Goal: Task Accomplishment & Management: Use online tool/utility

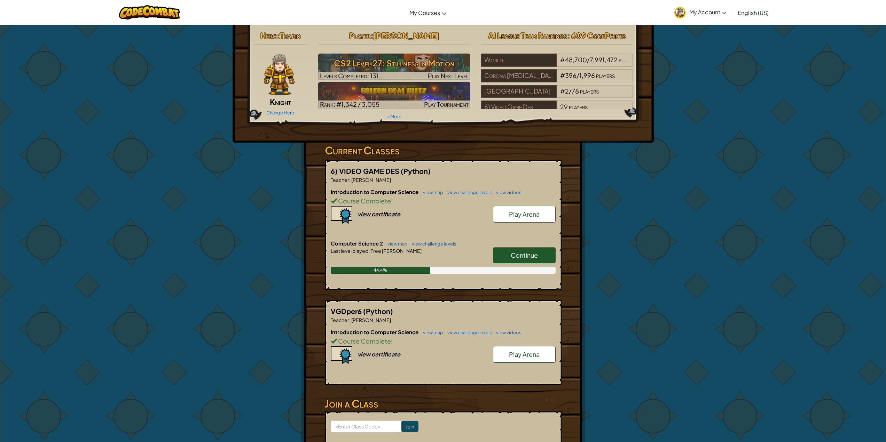
click at [528, 252] on span "Continue" at bounding box center [523, 255] width 27 height 8
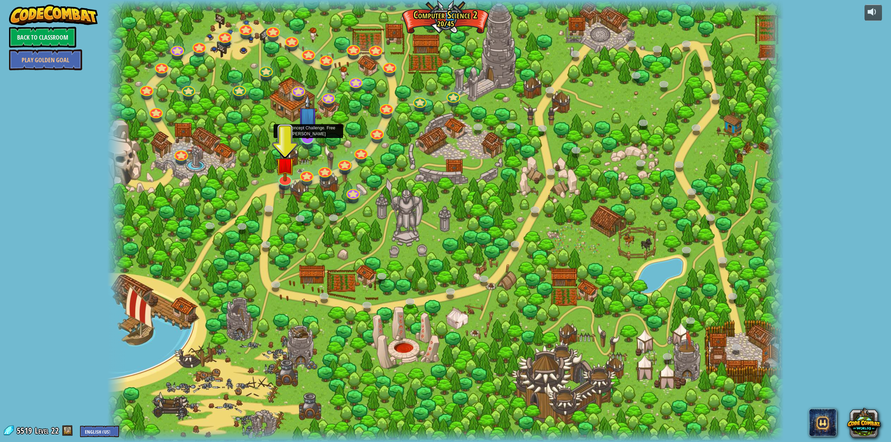
click at [309, 138] on img at bounding box center [307, 116] width 19 height 45
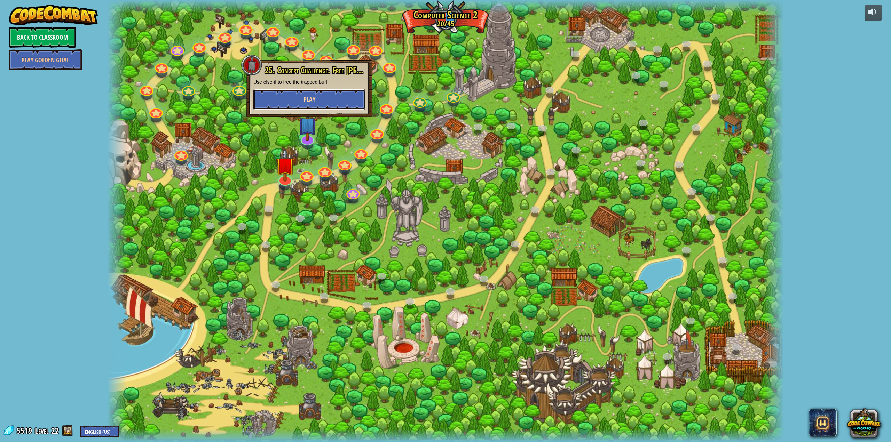
click at [309, 95] on button "Play" at bounding box center [309, 99] width 112 height 21
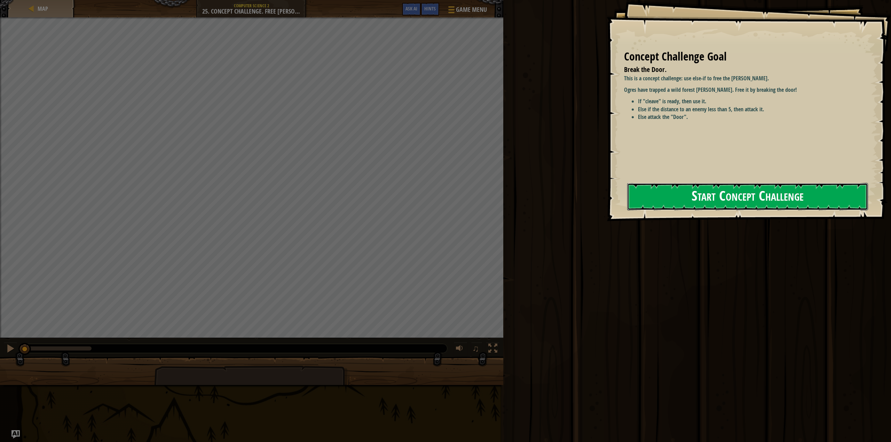
click at [706, 193] on button "Start Concept Challenge" at bounding box center [747, 196] width 241 height 27
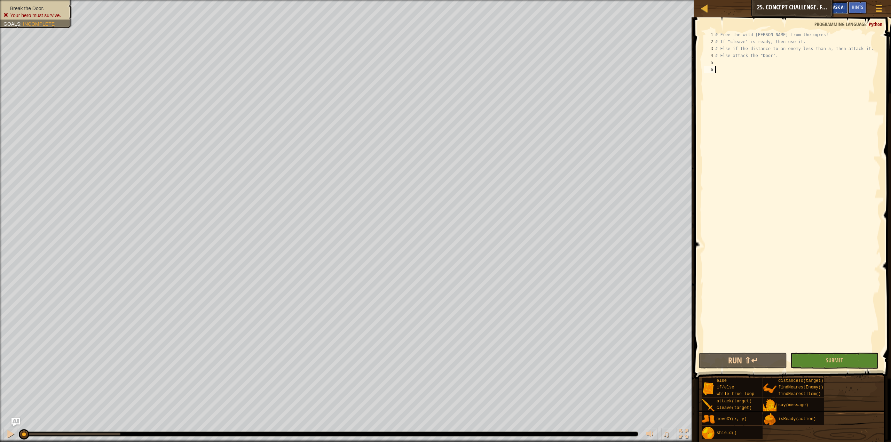
click at [836, 8] on span "Ask AI" at bounding box center [839, 7] width 12 height 7
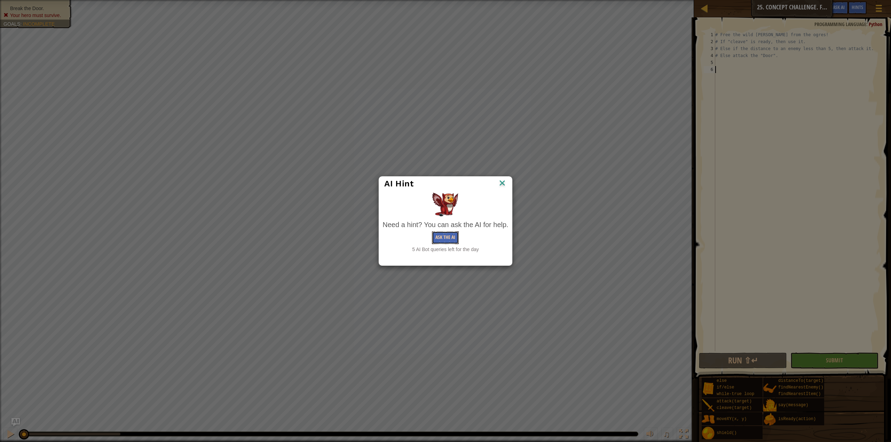
click at [454, 236] on button "Ask the AI" at bounding box center [445, 237] width 27 height 13
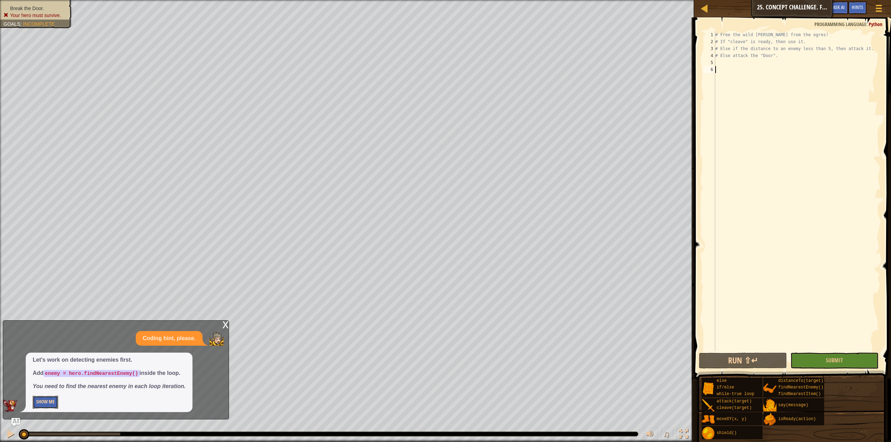
click at [55, 402] on button "Show Me" at bounding box center [45, 402] width 25 height 13
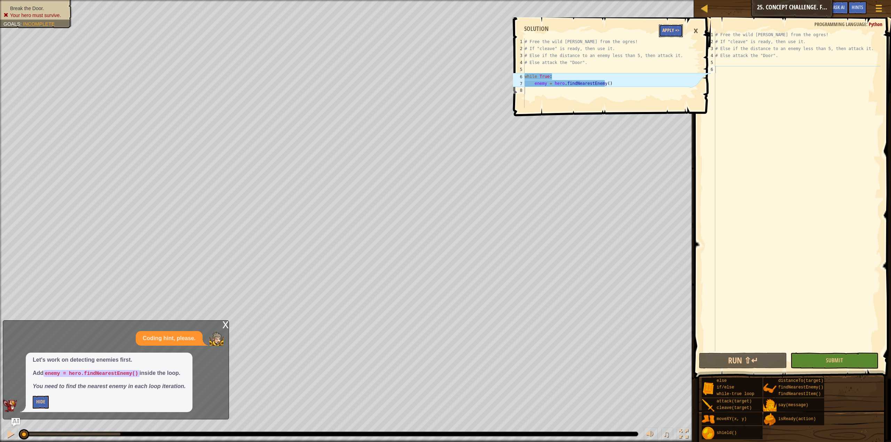
click at [675, 31] on button "Apply =>" at bounding box center [671, 30] width 24 height 13
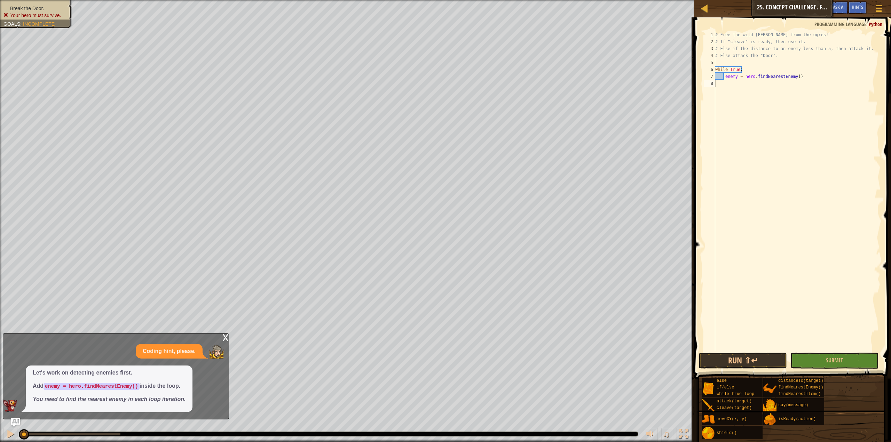
click at [13, 420] on img "Ask AI" at bounding box center [15, 422] width 9 height 9
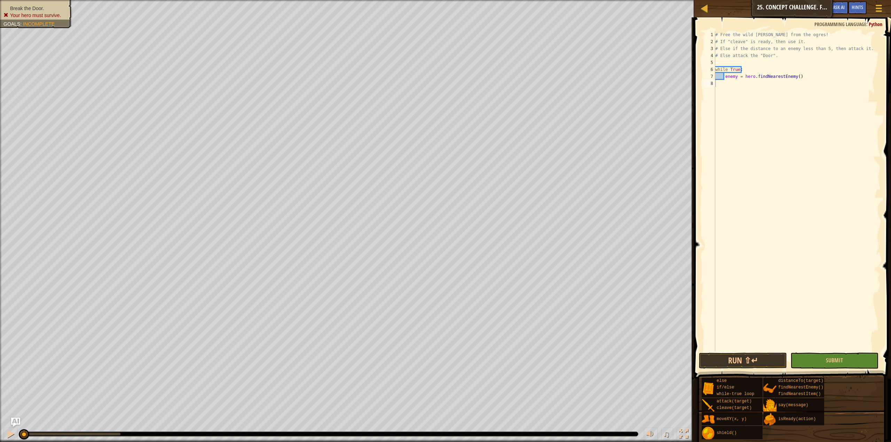
click at [13, 420] on img "Ask AI" at bounding box center [15, 422] width 9 height 9
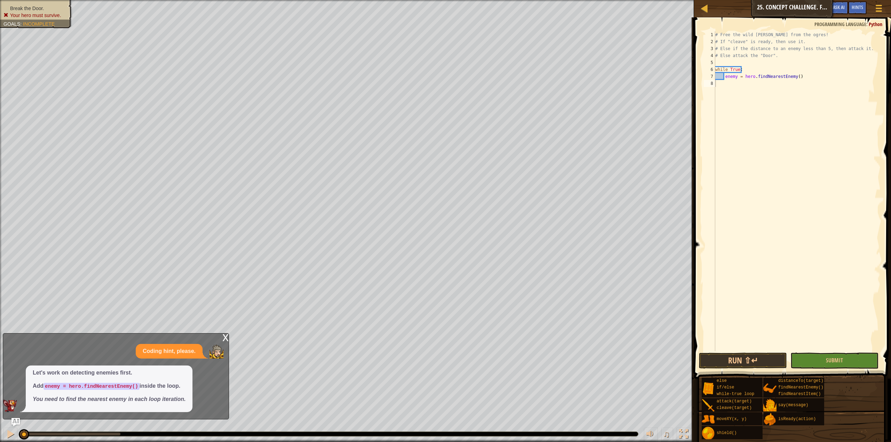
click at [224, 338] on div "x" at bounding box center [225, 337] width 6 height 7
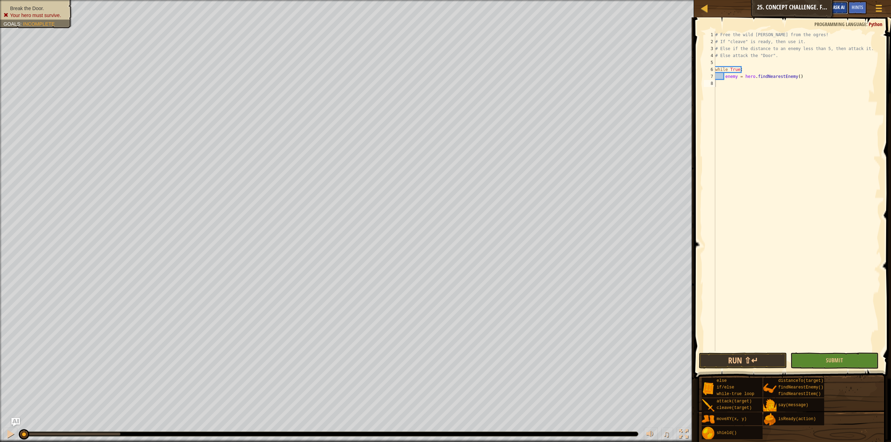
click at [846, 4] on button "Ask AI" at bounding box center [838, 7] width 19 height 13
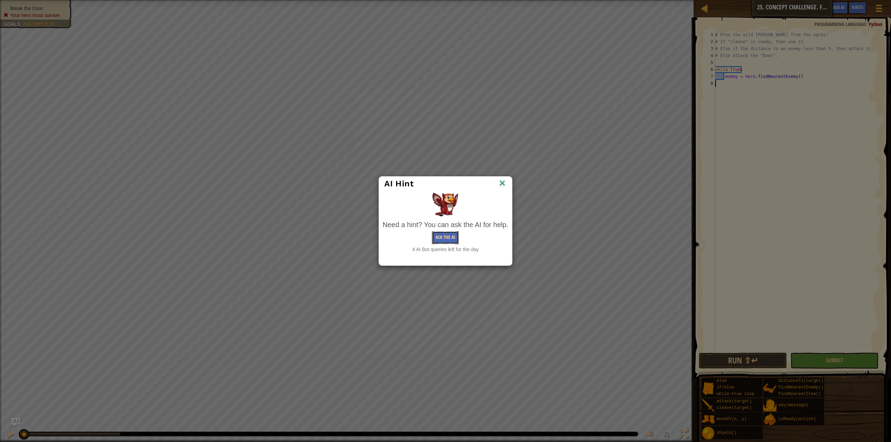
click at [440, 238] on button "Ask the AI" at bounding box center [445, 237] width 27 height 13
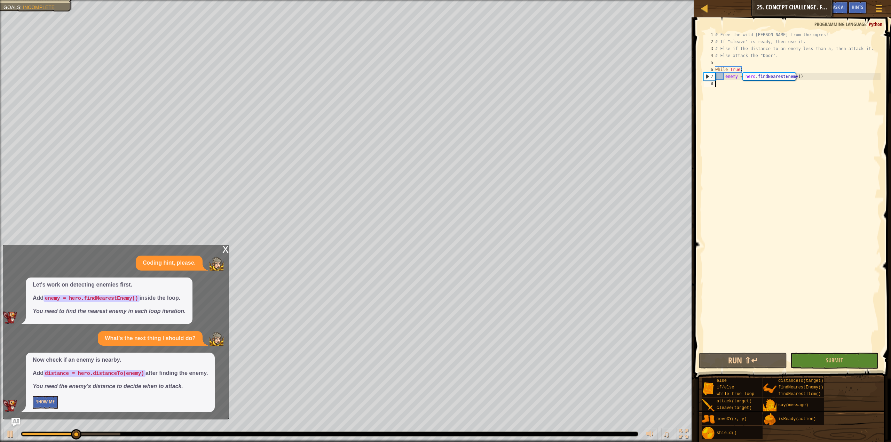
click at [48, 403] on button "Show Me" at bounding box center [45, 402] width 25 height 13
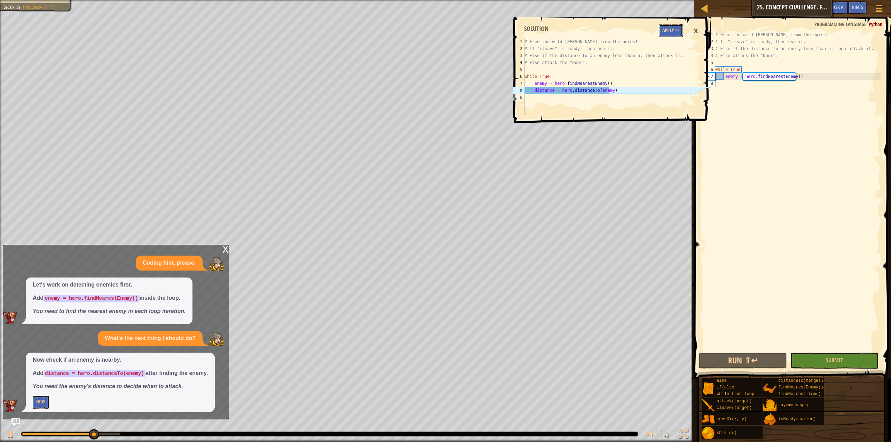
click at [674, 36] on button "Apply =>" at bounding box center [671, 30] width 24 height 13
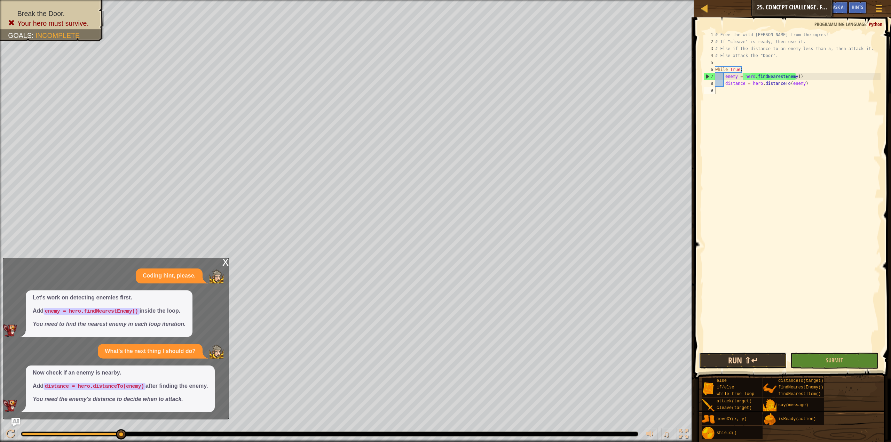
click at [756, 362] on button "Run ⇧↵" at bounding box center [743, 361] width 88 height 16
click at [224, 263] on div "x" at bounding box center [225, 261] width 6 height 7
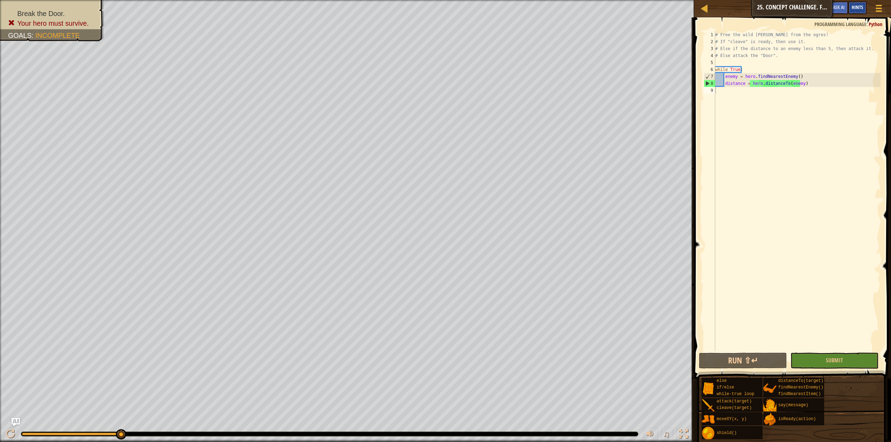
click at [853, 3] on div "Hints" at bounding box center [857, 7] width 18 height 13
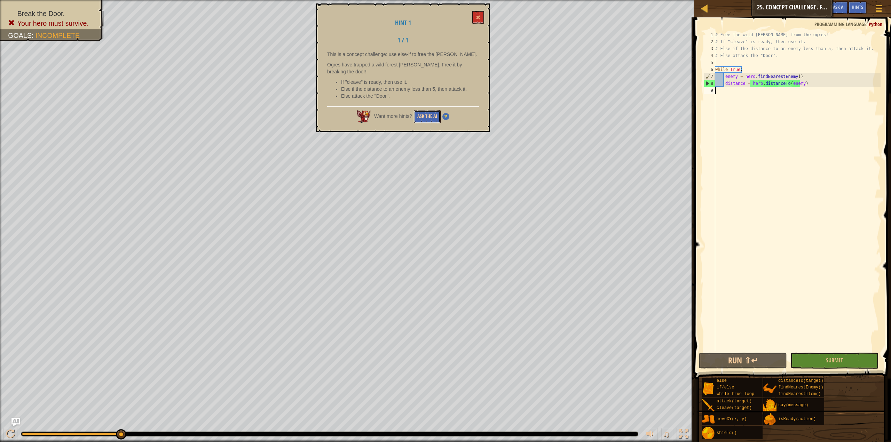
click at [420, 110] on button "Ask the AI" at bounding box center [427, 116] width 27 height 13
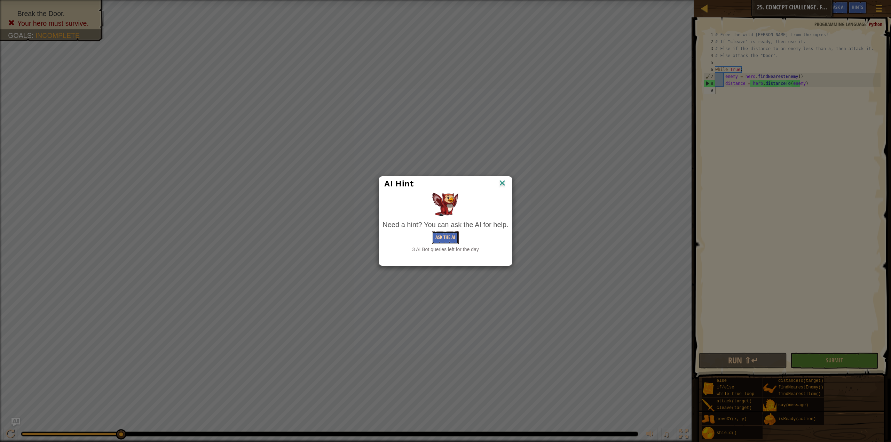
click at [439, 236] on button "Ask the AI" at bounding box center [445, 237] width 27 height 13
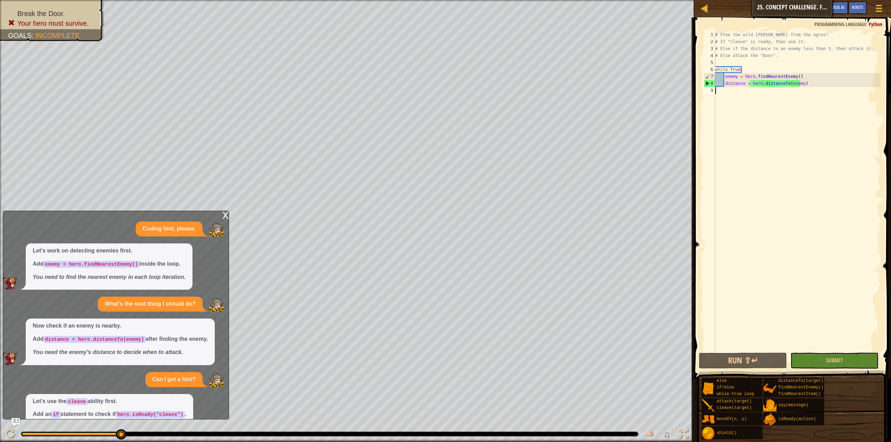
scroll to position [41, 0]
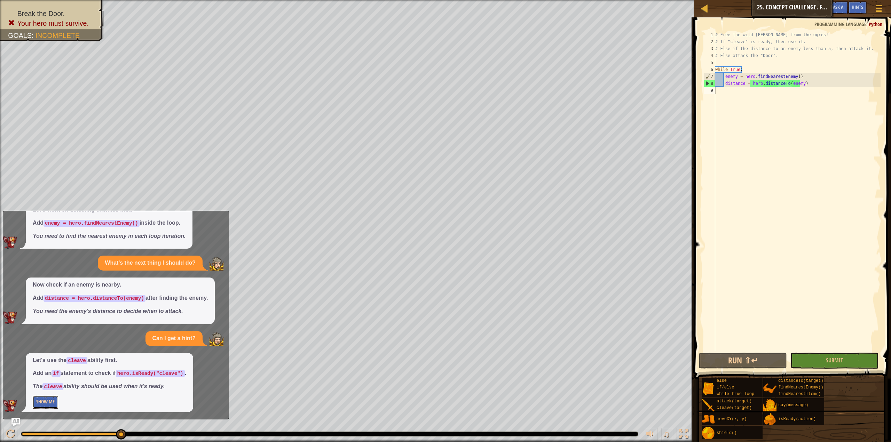
click at [50, 401] on button "Show Me" at bounding box center [45, 402] width 25 height 13
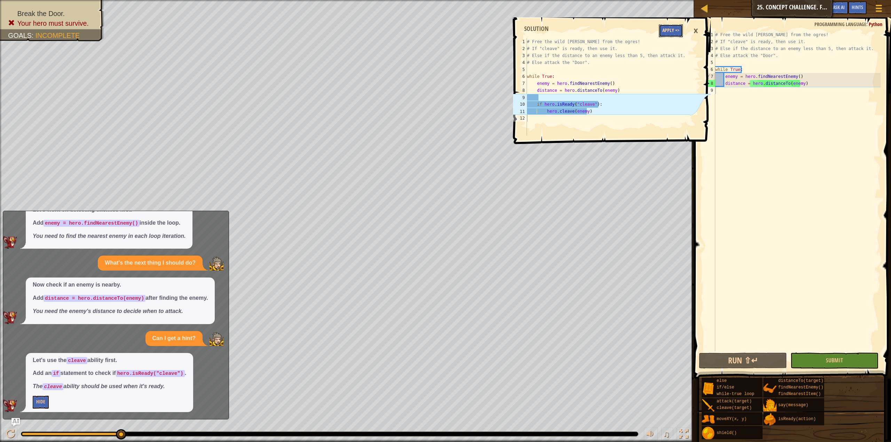
click at [676, 33] on button "Apply =>" at bounding box center [671, 30] width 24 height 13
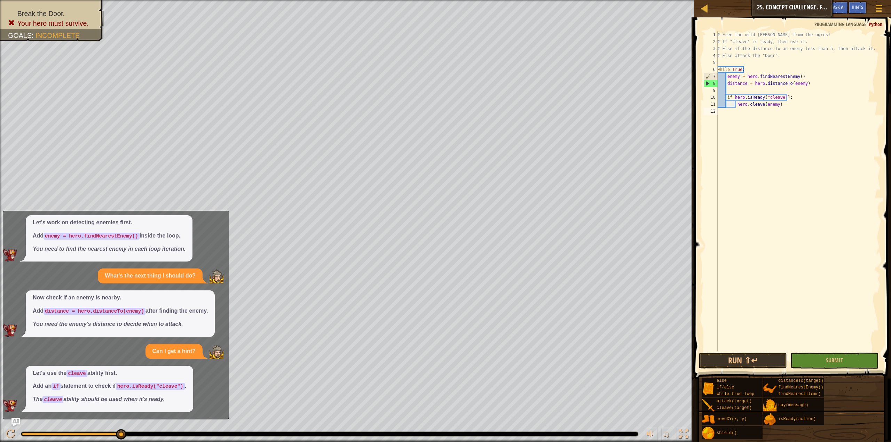
scroll to position [28, 0]
click at [724, 358] on button "Run ⇧↵" at bounding box center [743, 361] width 88 height 16
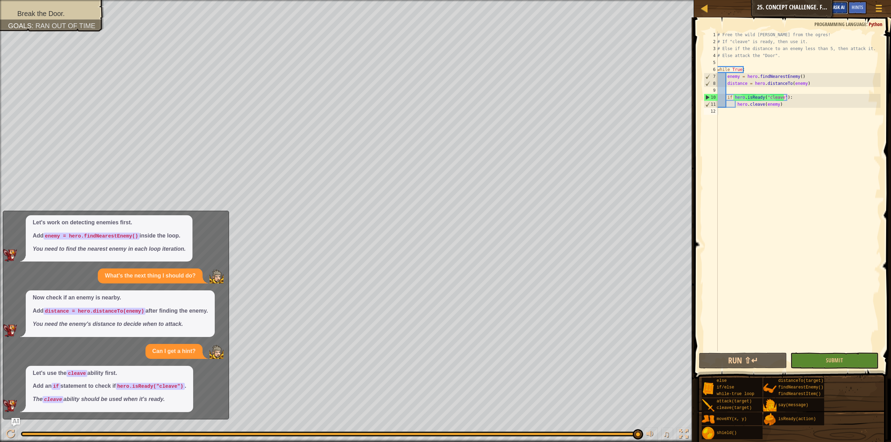
click at [834, 13] on button "Ask AI" at bounding box center [838, 7] width 19 height 13
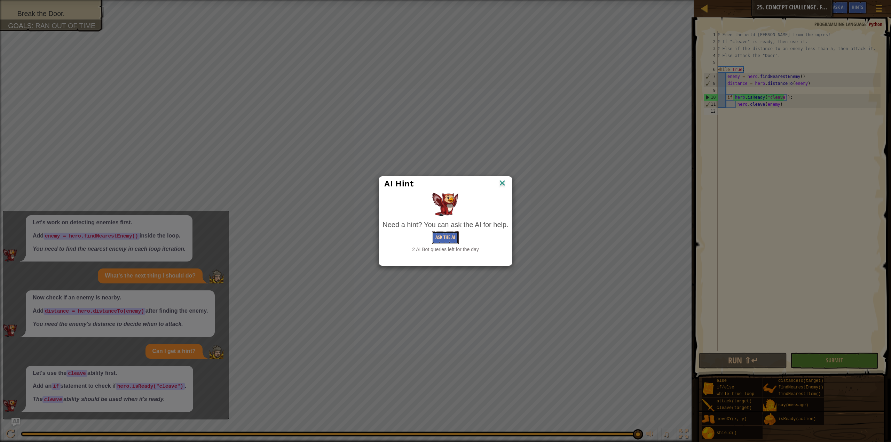
click at [448, 239] on button "Ask the AI" at bounding box center [445, 237] width 27 height 13
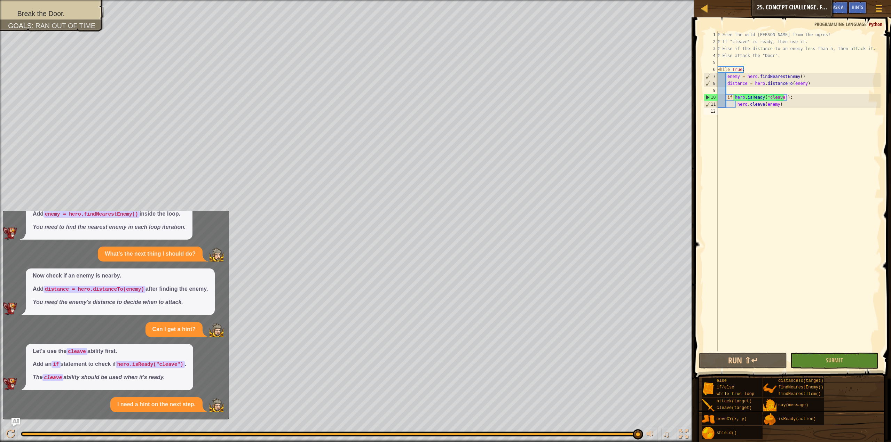
scroll to position [117, 0]
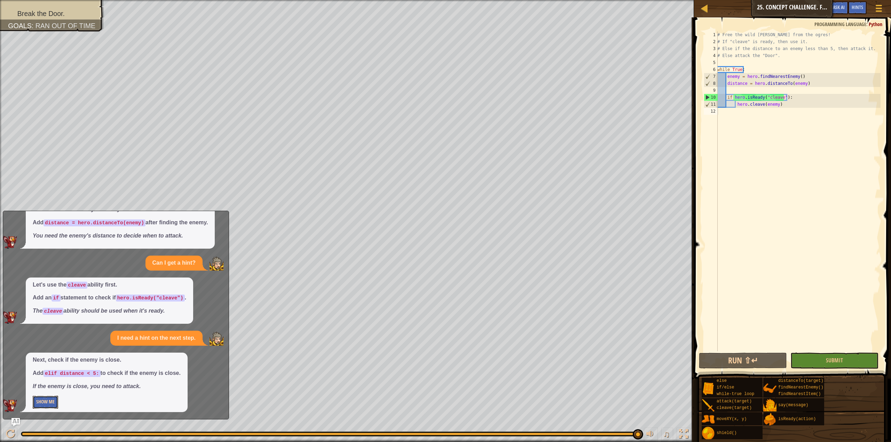
click at [42, 401] on button "Show Me" at bounding box center [45, 402] width 25 height 13
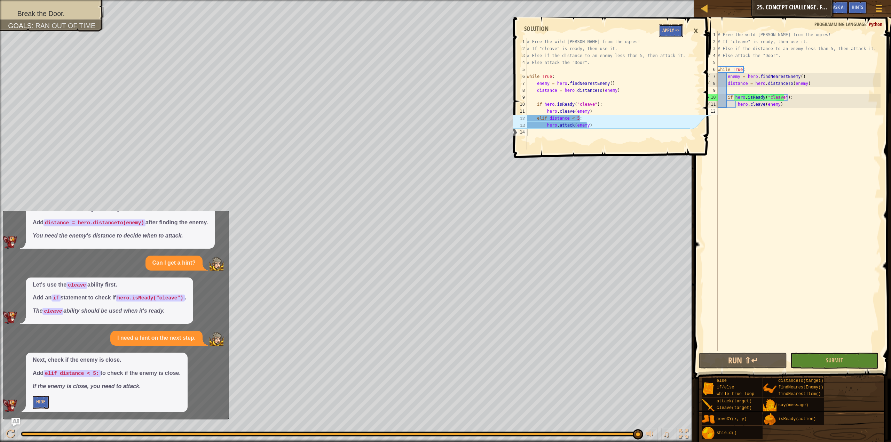
click at [673, 34] on button "Apply =>" at bounding box center [671, 30] width 24 height 13
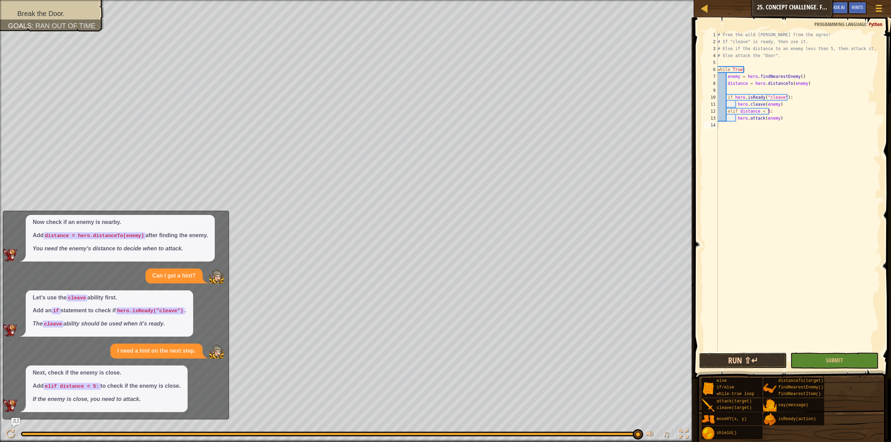
click at [768, 363] on button "Run ⇧↵" at bounding box center [743, 361] width 88 height 16
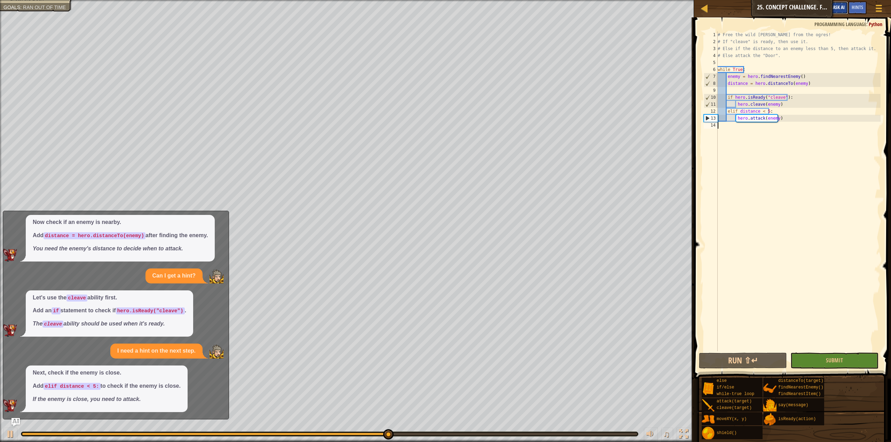
click at [837, 4] on button "Ask AI" at bounding box center [838, 7] width 19 height 13
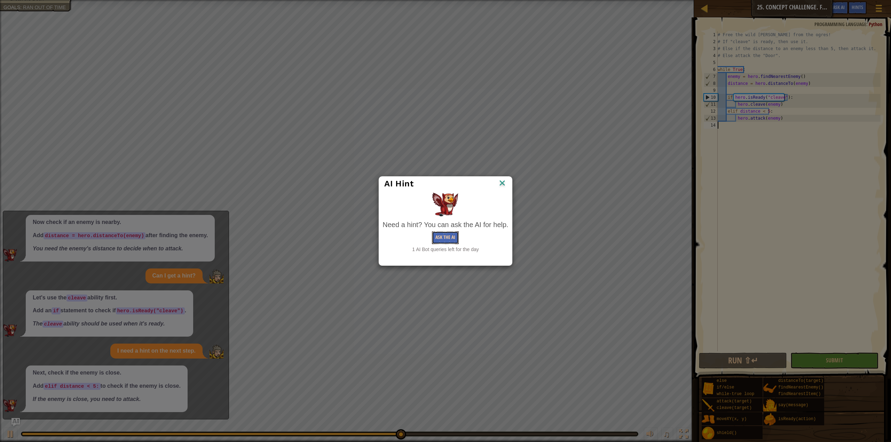
click at [449, 238] on button "Ask the AI" at bounding box center [445, 237] width 27 height 13
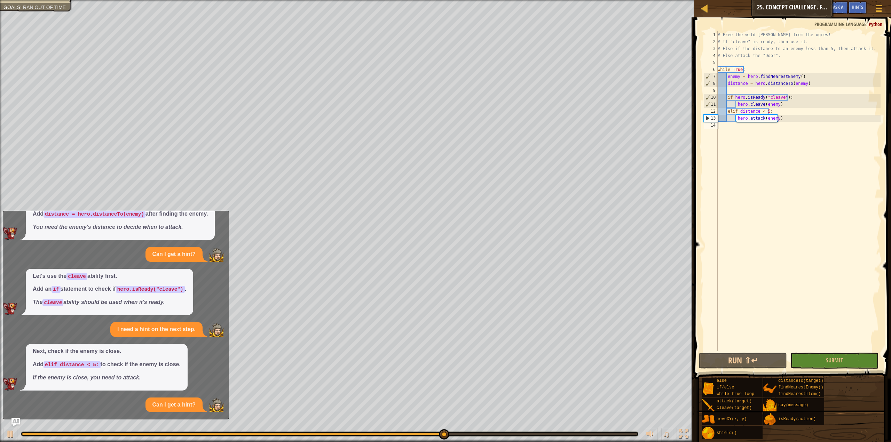
scroll to position [195, 0]
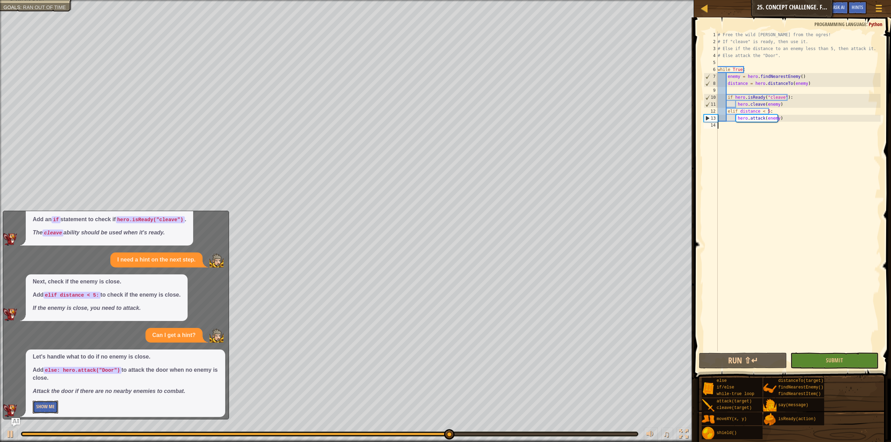
click at [49, 403] on button "Show Me" at bounding box center [45, 407] width 25 height 13
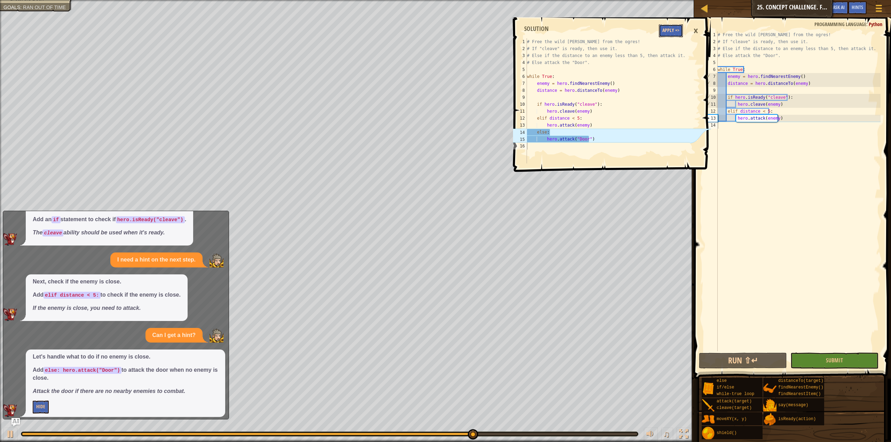
click at [673, 30] on button "Apply =>" at bounding box center [671, 30] width 24 height 13
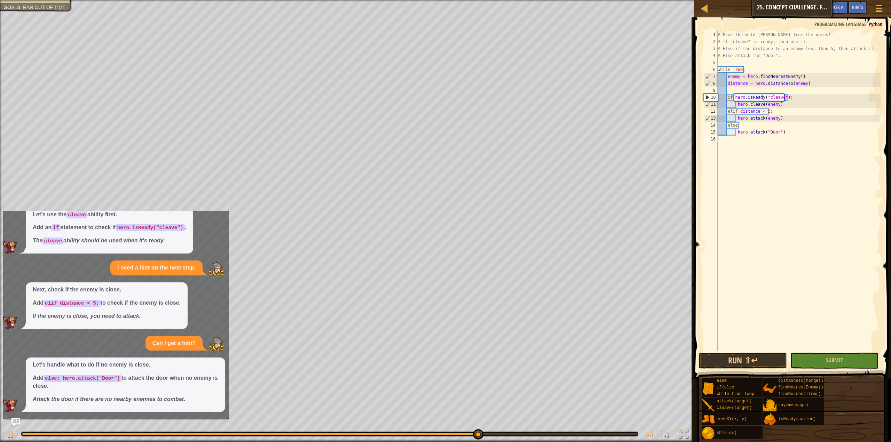
scroll to position [187, 0]
click at [19, 421] on img "Ask AI" at bounding box center [15, 422] width 9 height 9
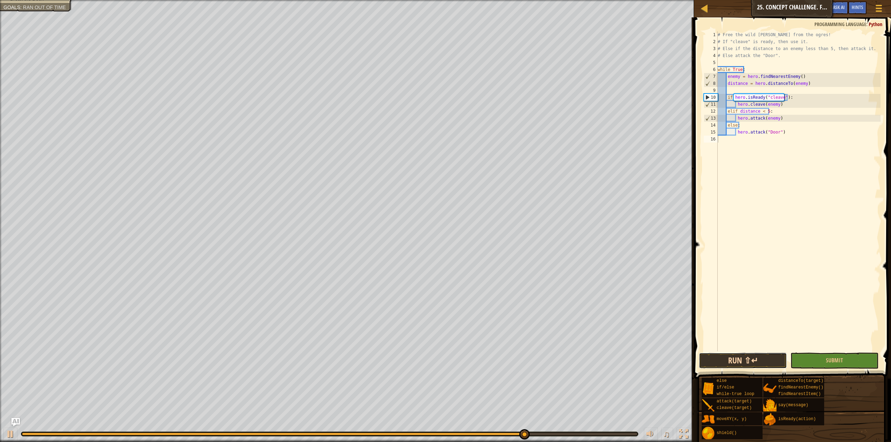
click at [753, 365] on button "Run ⇧↵" at bounding box center [743, 361] width 88 height 16
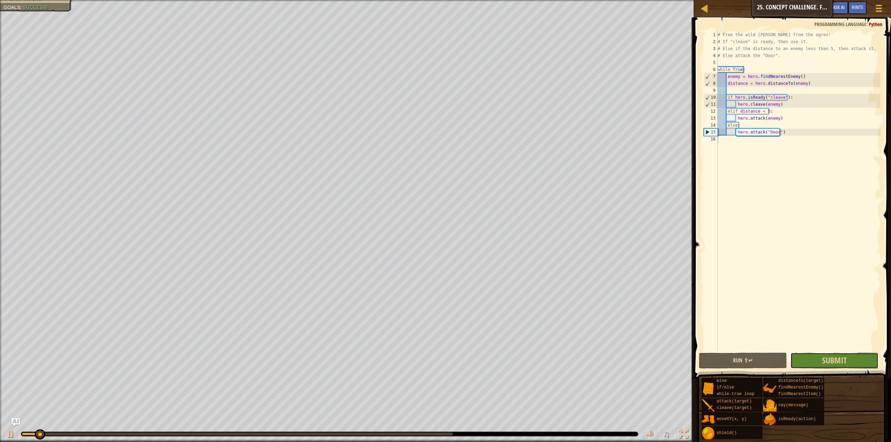
click at [853, 363] on button "Submit" at bounding box center [834, 361] width 88 height 16
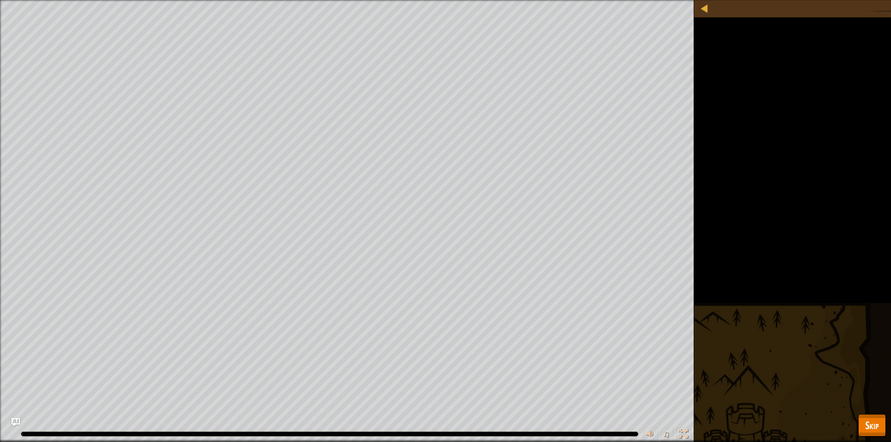
click at [871, 430] on span "Skip" at bounding box center [872, 425] width 14 height 14
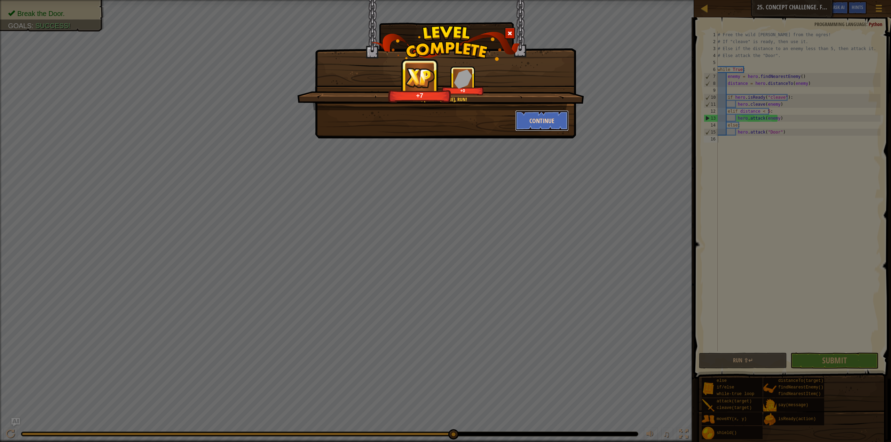
click at [553, 115] on button "Continue" at bounding box center [542, 120] width 54 height 21
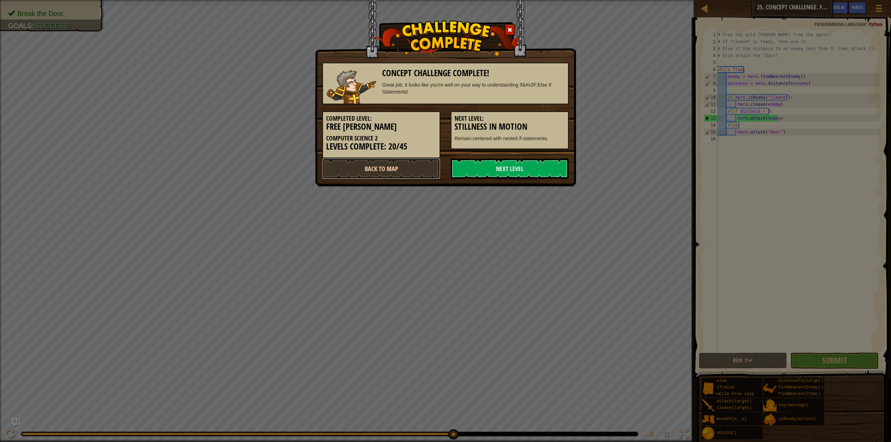
click at [429, 164] on link "Back to Map" at bounding box center [381, 168] width 118 height 21
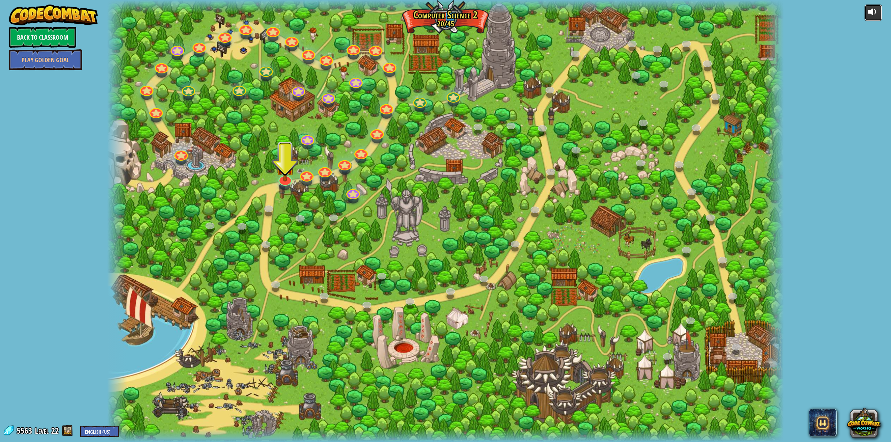
click at [865, 11] on button at bounding box center [872, 13] width 17 height 16
click at [283, 173] on img at bounding box center [284, 157] width 19 height 45
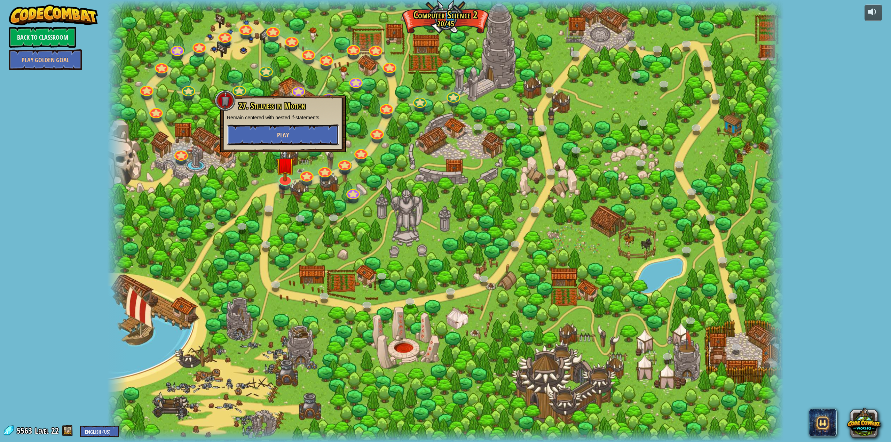
click at [302, 143] on button "Play" at bounding box center [283, 135] width 112 height 21
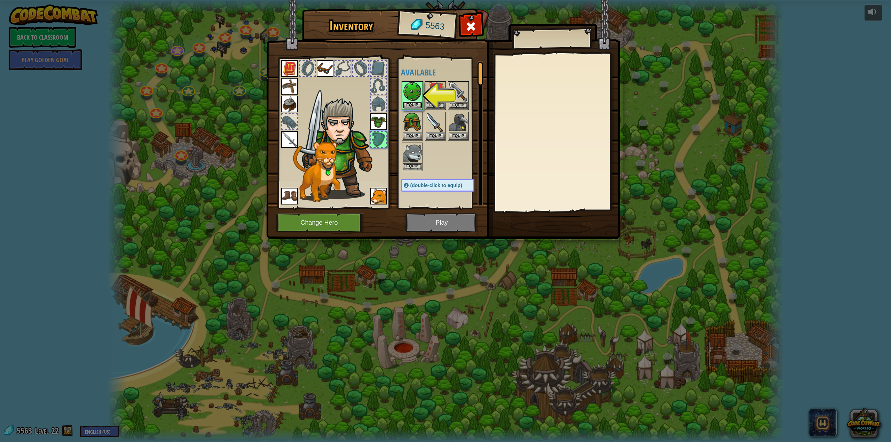
click at [409, 103] on button "Equip" at bounding box center [412, 105] width 19 height 7
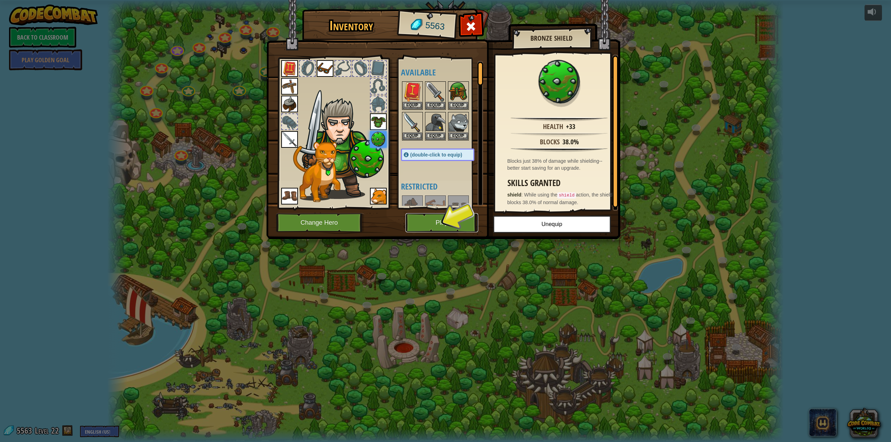
click at [430, 222] on button "Play" at bounding box center [441, 222] width 73 height 19
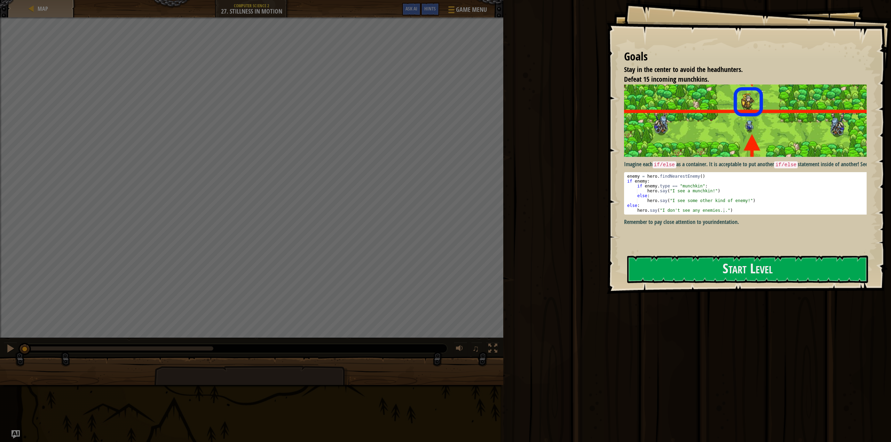
click at [675, 244] on div "Imagine each if/else as a container. It is acceptable to put another if/else st…" at bounding box center [748, 167] width 248 height 164
click at [673, 271] on button "Start Level" at bounding box center [747, 269] width 241 height 27
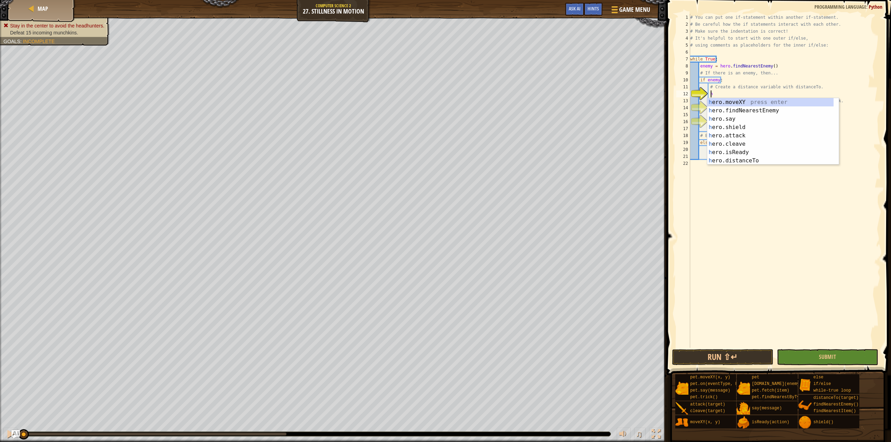
scroll to position [3, 1]
click at [715, 160] on div "h ero.moveXY press enter h ero.findNearestEnemy press enter h ero.say press ent…" at bounding box center [770, 140] width 126 height 84
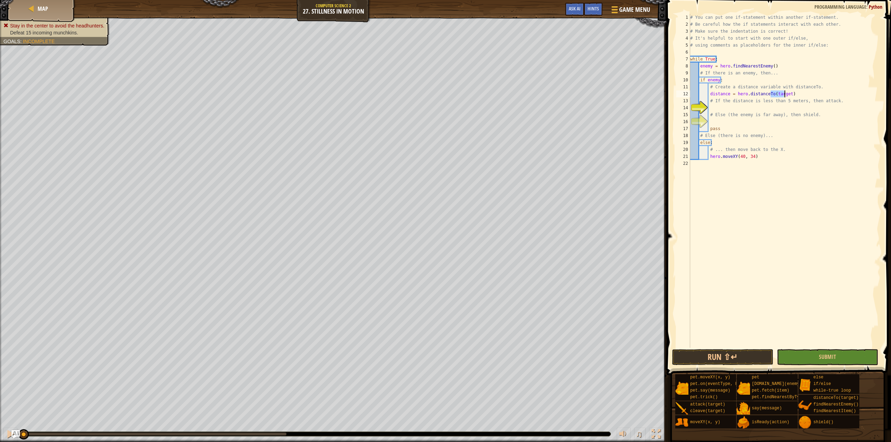
type textarea "distance = hero.distanceTo(target)"
click at [715, 110] on div "# You can put one if-statement within another if-statement. # Be careful how th…" at bounding box center [785, 188] width 192 height 348
click at [719, 351] on div "1 2 3 4 5 6 7 8 9 10 11 12 13 14 15 16 17 18 19 20 21 22 # You can put one if-s…" at bounding box center [777, 201] width 227 height 396
click at [719, 351] on button "Run ⇧↵" at bounding box center [722, 357] width 101 height 16
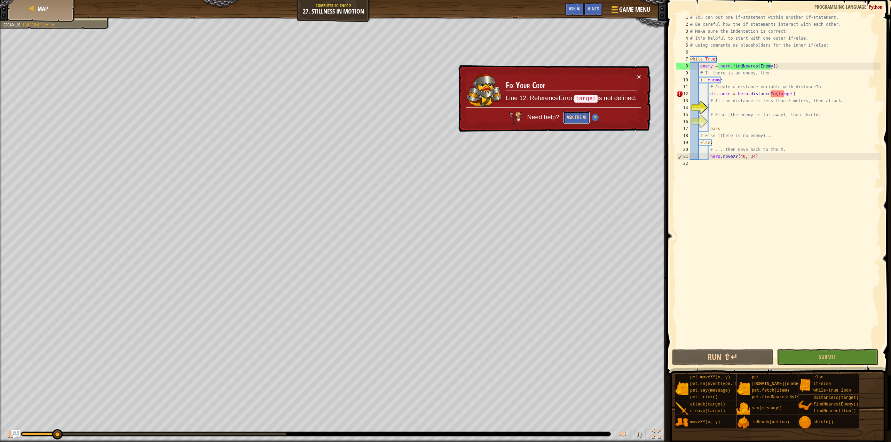
click at [576, 114] on button "Ask the AI" at bounding box center [576, 117] width 27 height 13
